Goal: Task Accomplishment & Management: Use online tool/utility

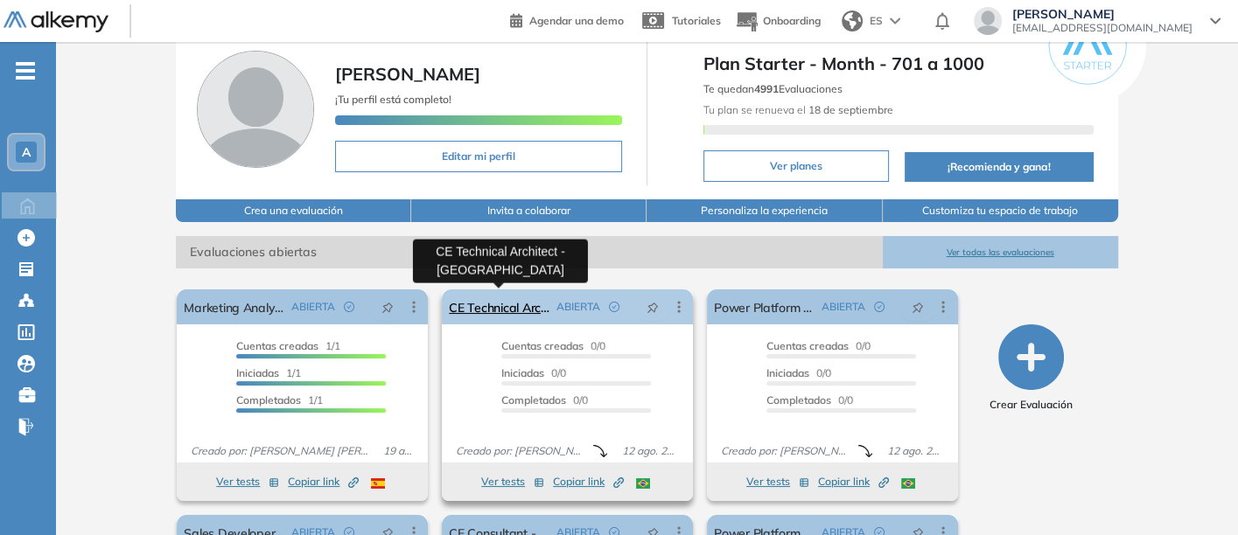
scroll to position [97, 0]
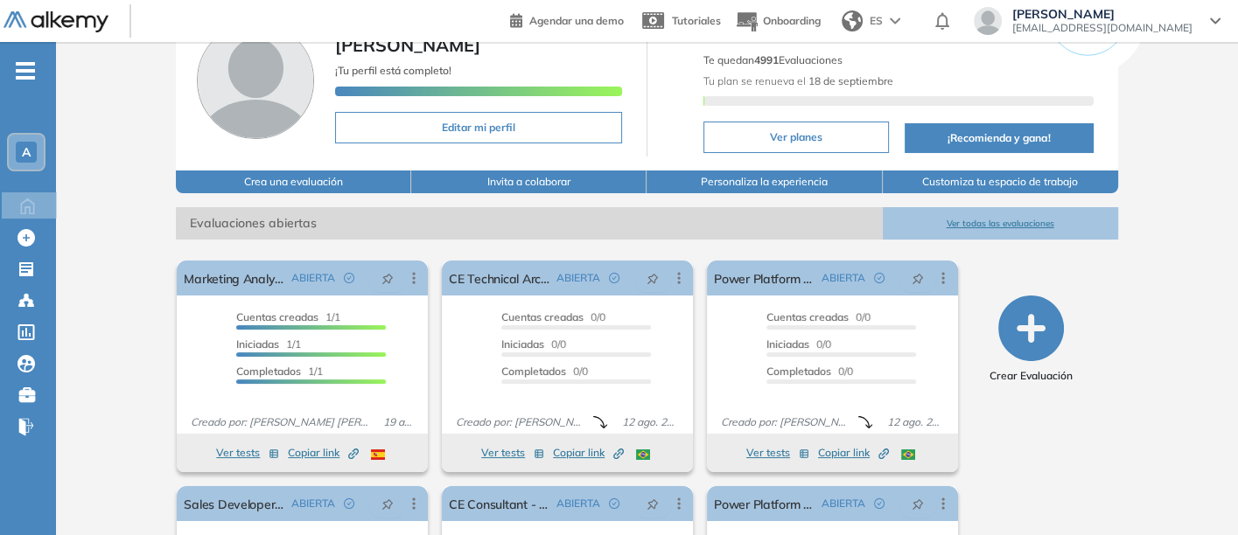
click at [1003, 215] on button "Ver todas las evaluaciones" at bounding box center [1000, 223] width 235 height 32
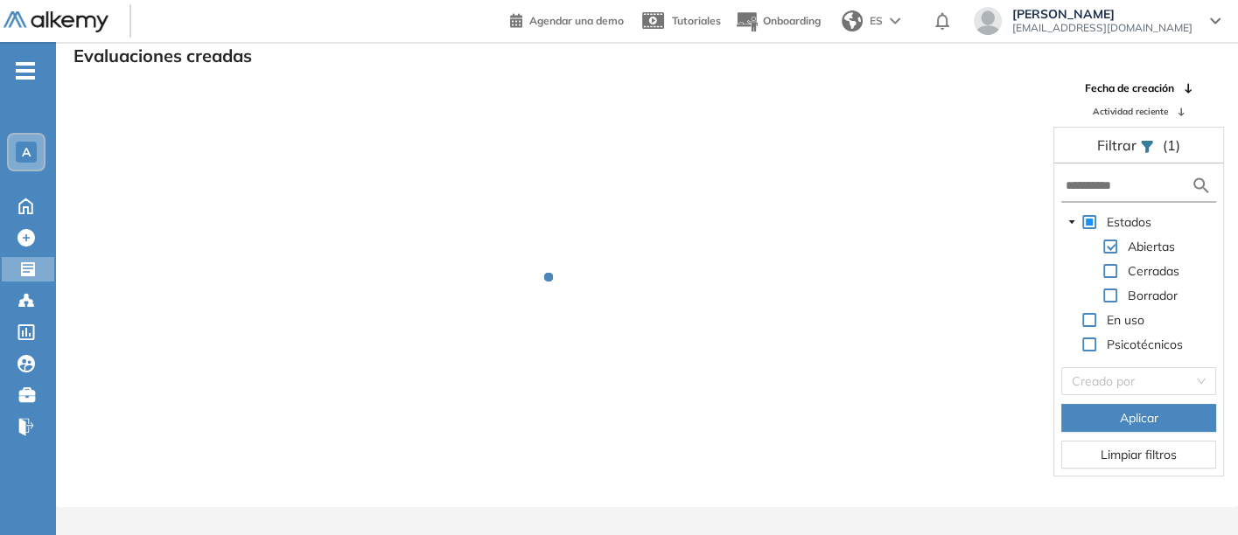
scroll to position [42, 0]
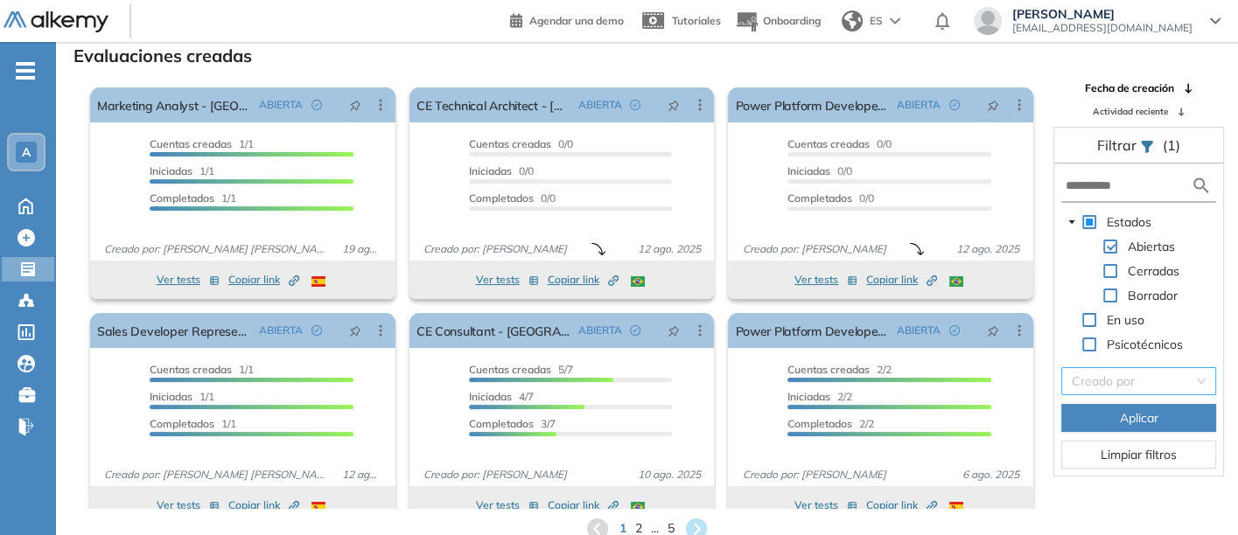
click at [1094, 376] on input "search" at bounding box center [1133, 381] width 122 height 26
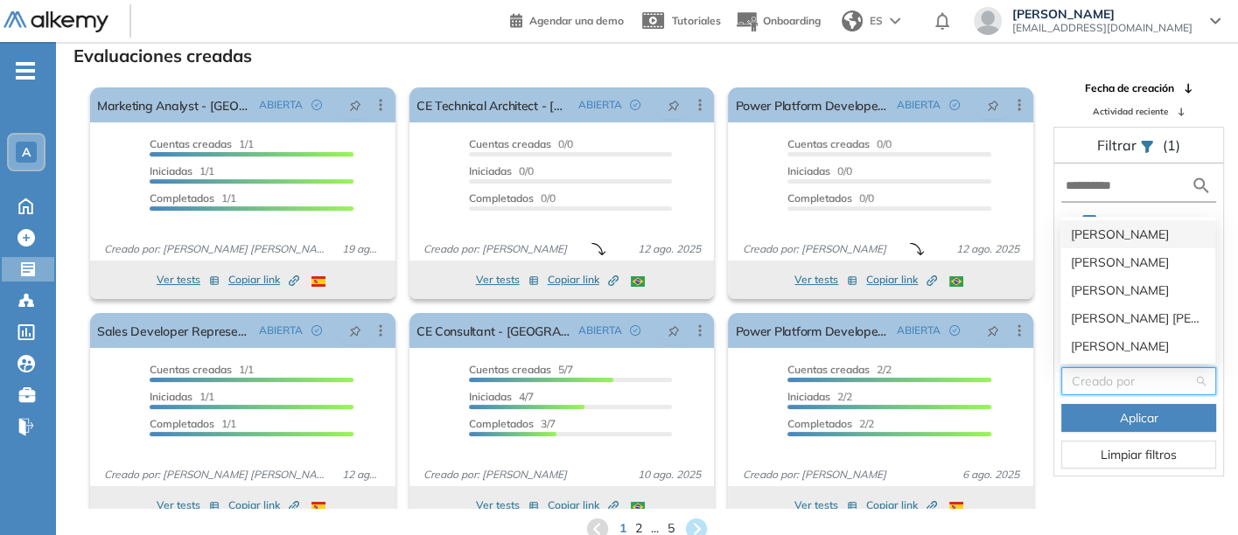
click at [1092, 225] on div "Laura Corredor" at bounding box center [1138, 234] width 134 height 19
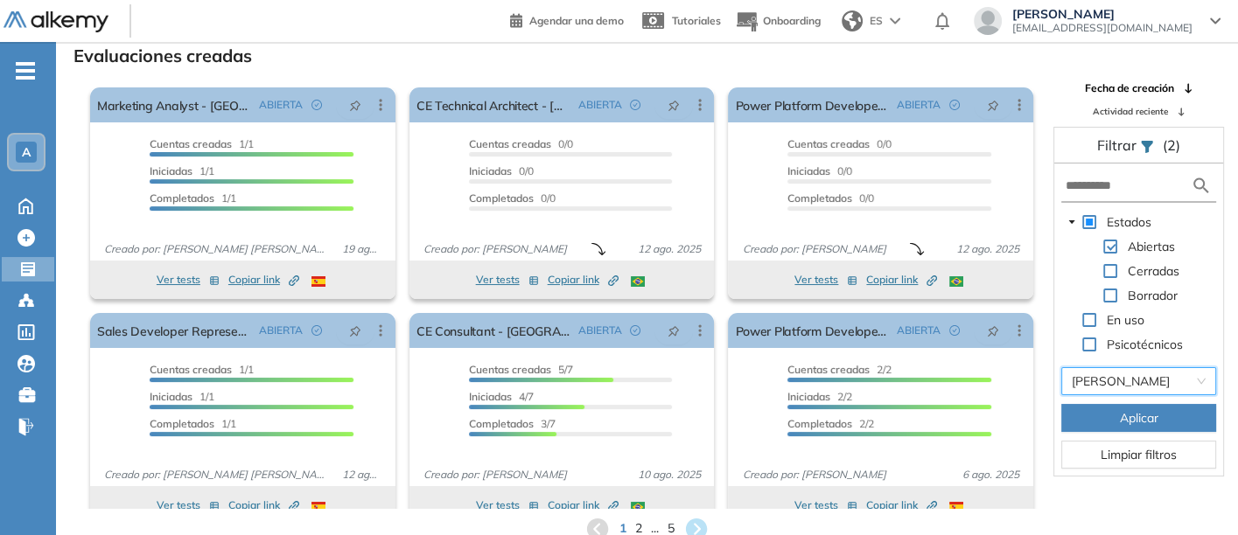
click at [1128, 413] on span "Aplicar" at bounding box center [1139, 418] width 38 height 19
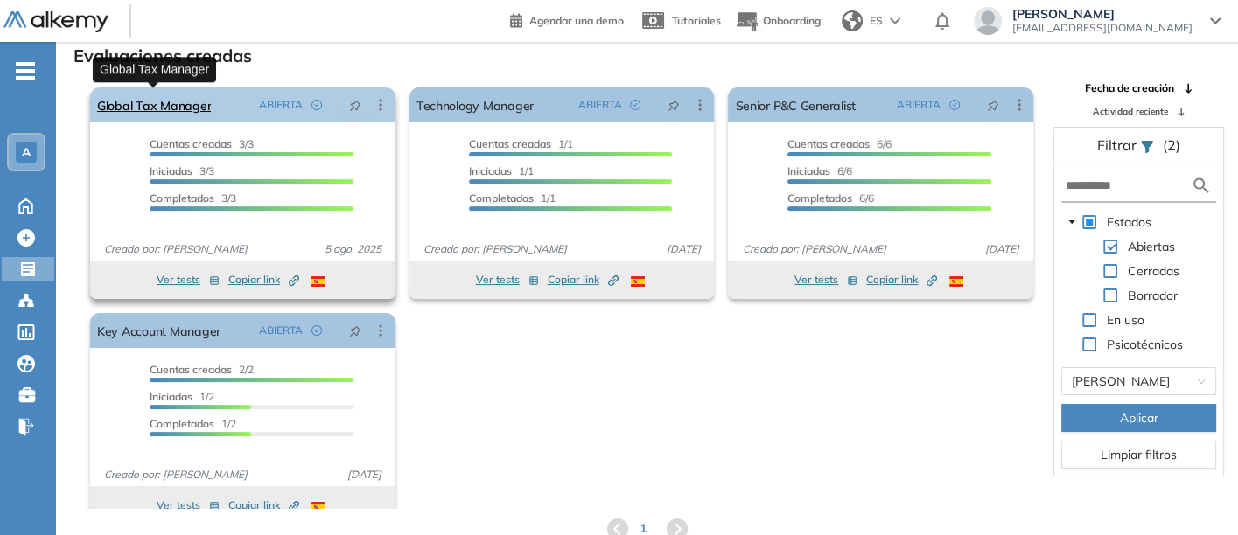
click at [133, 101] on link "Global Tax Manager" at bounding box center [154, 104] width 114 height 35
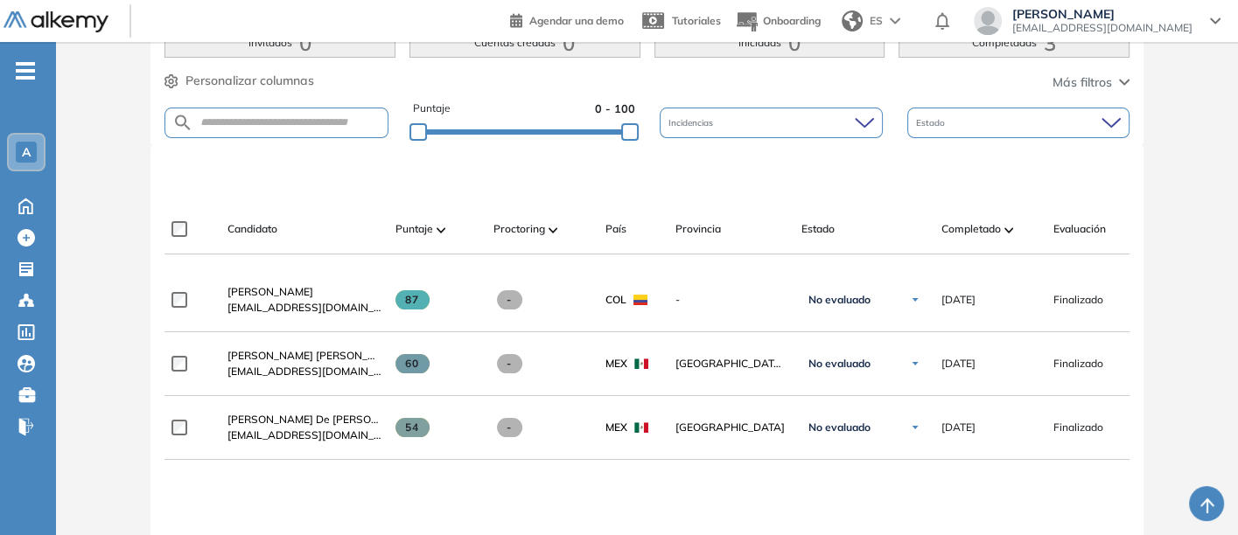
scroll to position [486, 0]
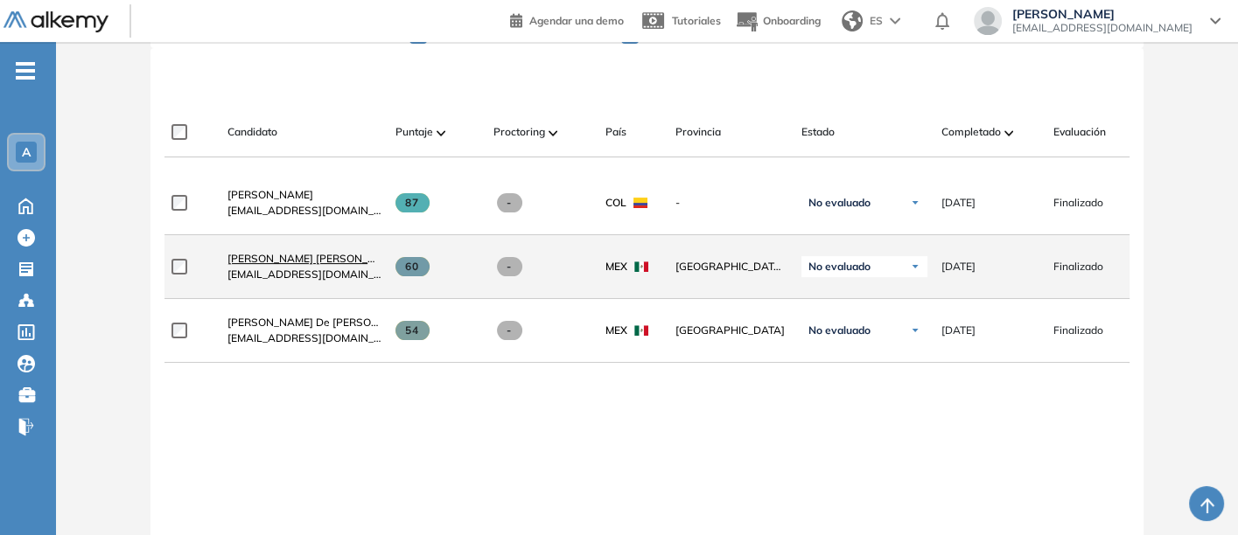
click at [264, 256] on span "Sinthia Fernandez Jacinto" at bounding box center [314, 258] width 174 height 13
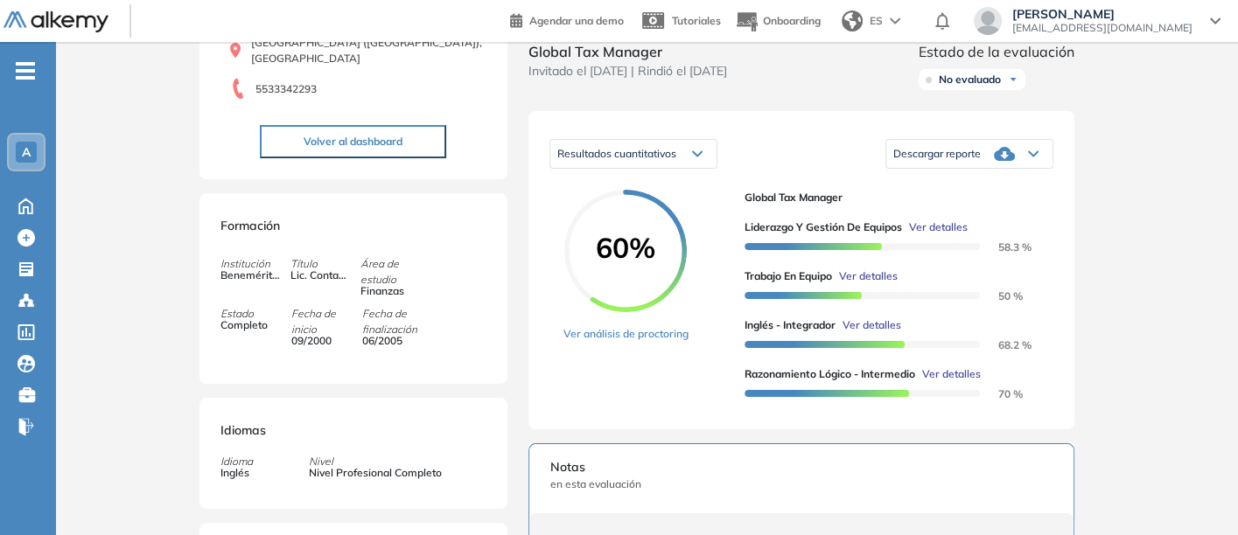
scroll to position [172, 0]
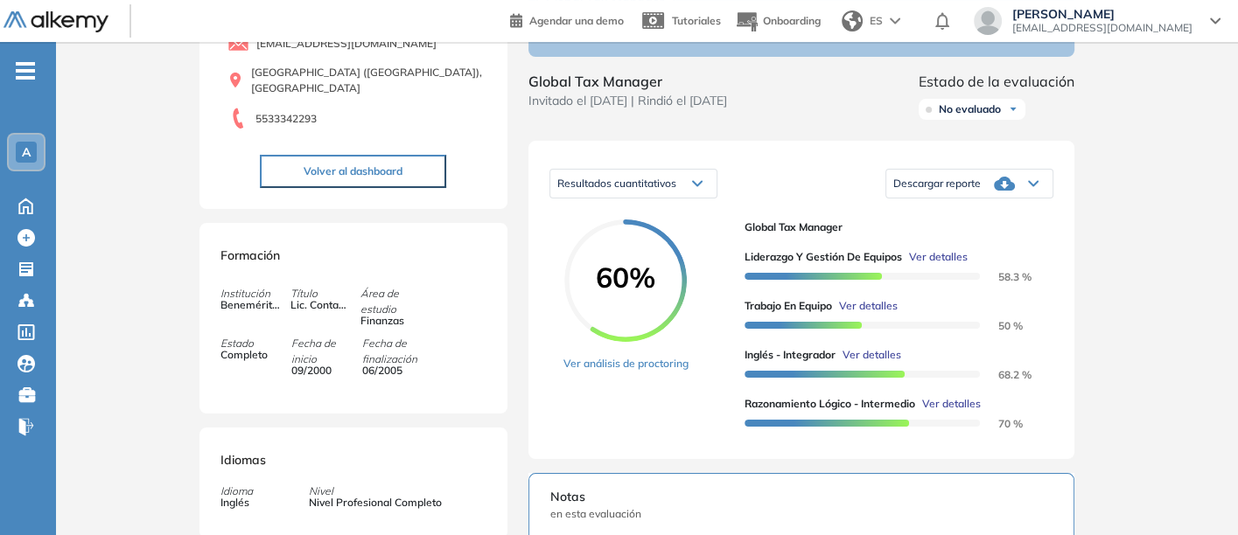
click at [934, 192] on div "Descargar reporte" at bounding box center [969, 183] width 166 height 35
click at [900, 246] on li "Descargar informe resumido" at bounding box center [959, 236] width 130 height 17
